Goal: Information Seeking & Learning: Learn about a topic

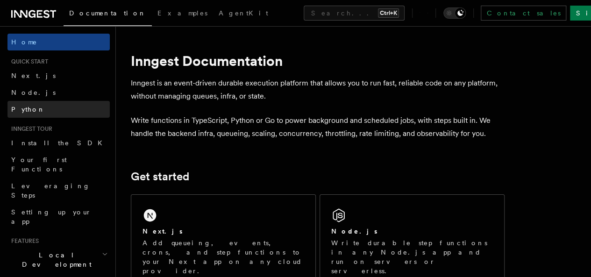
click at [41, 105] on link "Python" at bounding box center [58, 109] width 102 height 17
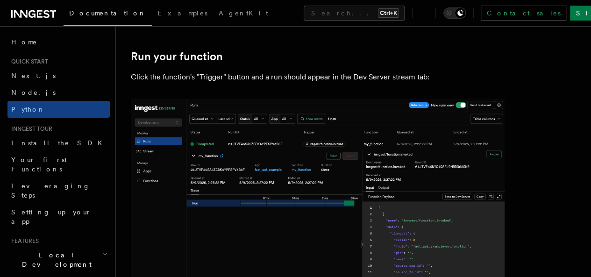
scroll to position [1868, 0]
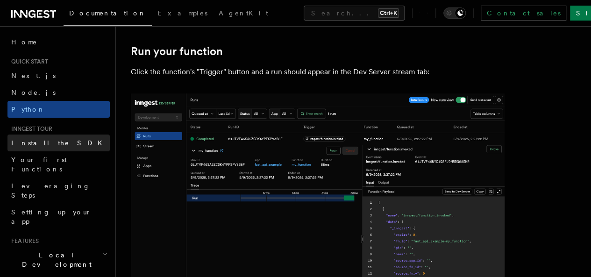
click at [49, 136] on link "Install the SDK" at bounding box center [58, 142] width 102 height 17
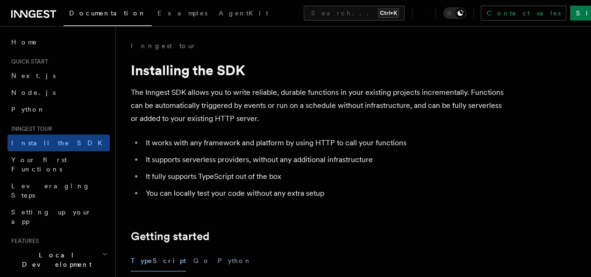
click at [226, 141] on li "It works with any framework and platform by using HTTP to call your functions" at bounding box center [323, 142] width 361 height 13
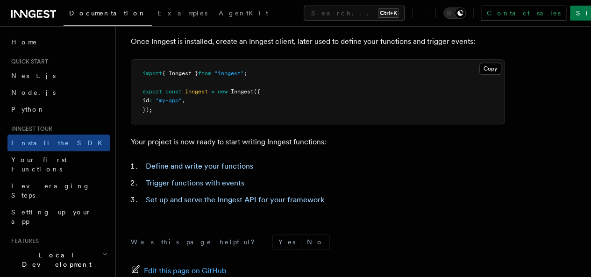
scroll to position [388, 0]
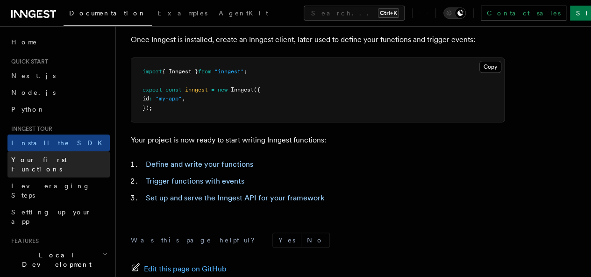
click at [56, 163] on span "Your first Functions" at bounding box center [60, 164] width 99 height 19
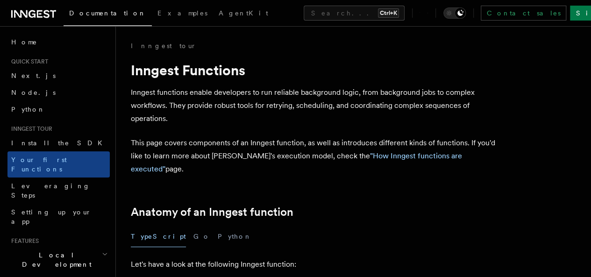
click at [213, 148] on p "This page covers components of an Inngest function, as well as introduces diffe…" at bounding box center [317, 155] width 373 height 39
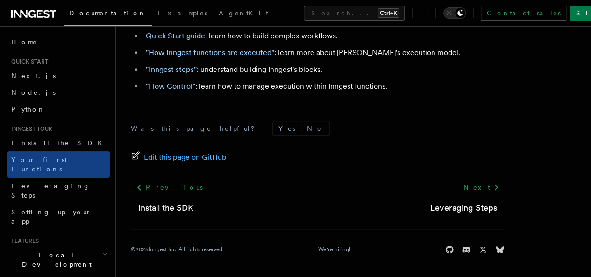
scroll to position [2071, 0]
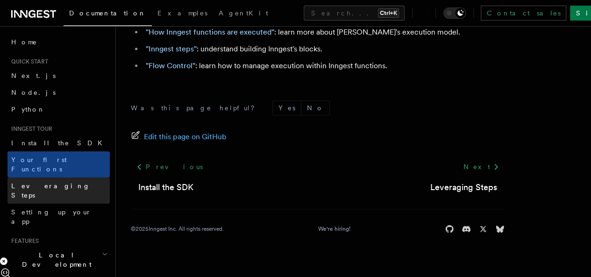
click at [47, 182] on span "Leveraging Steps" at bounding box center [50, 190] width 79 height 17
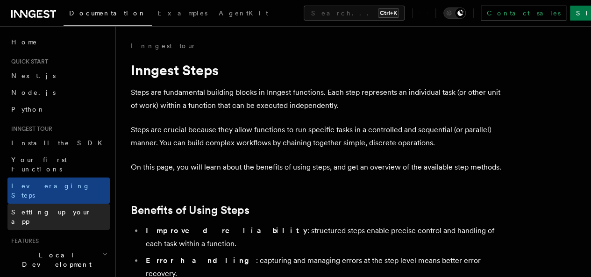
click at [68, 208] on span "Setting up your app" at bounding box center [51, 216] width 80 height 17
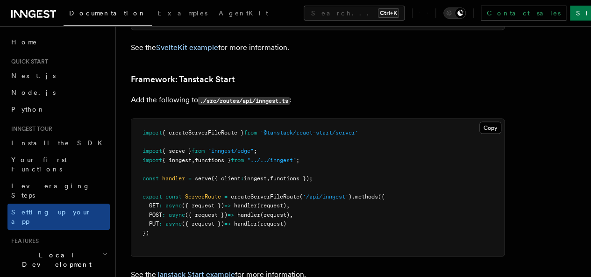
scroll to position [8770, 0]
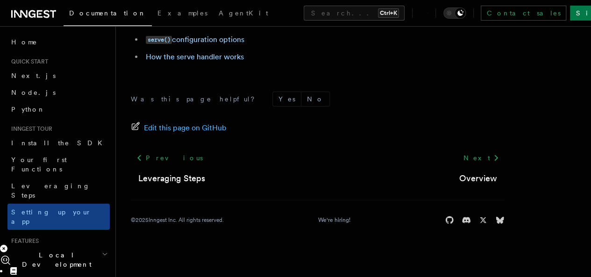
click at [49, 250] on span "Local Development" at bounding box center [54, 259] width 94 height 19
click at [43, 276] on span "Overview" at bounding box center [68, 280] width 96 height 7
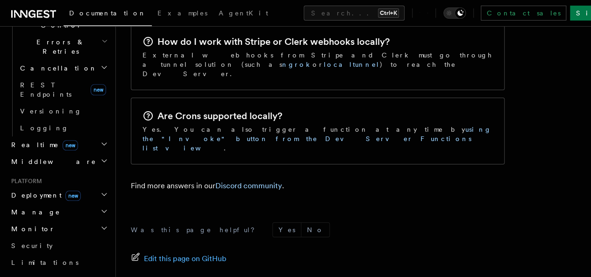
scroll to position [443, 0]
click at [77, 155] on h2 "Middleware" at bounding box center [58, 163] width 102 height 17
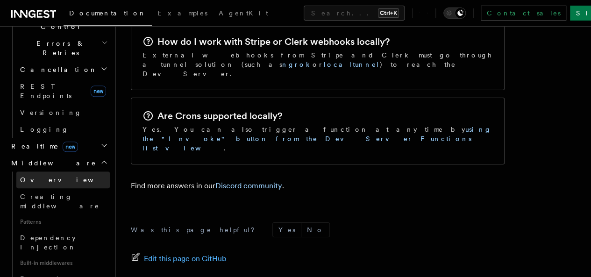
click at [45, 175] on span "Overview" at bounding box center [68, 179] width 96 height 9
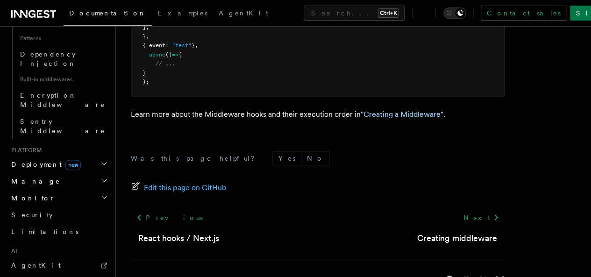
scroll to position [602, 0]
